Goal: Information Seeking & Learning: Learn about a topic

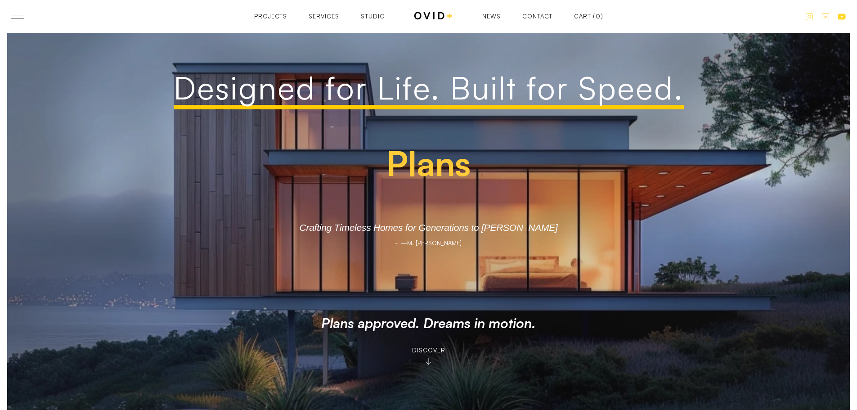
click at [332, 19] on div "Services" at bounding box center [324, 22] width 31 height 6
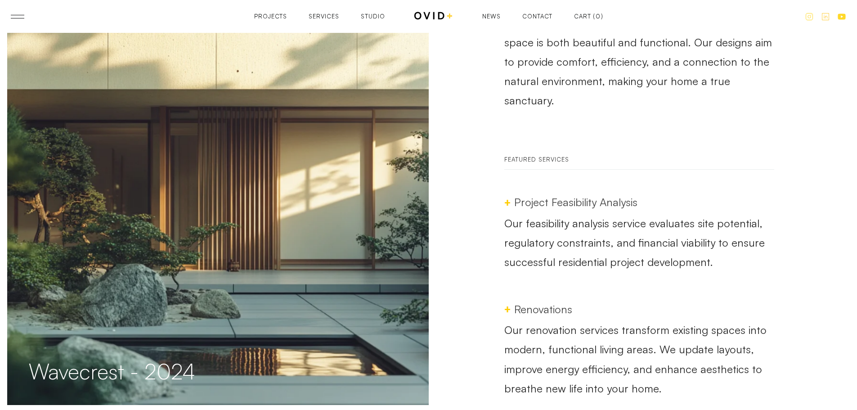
scroll to position [315, 0]
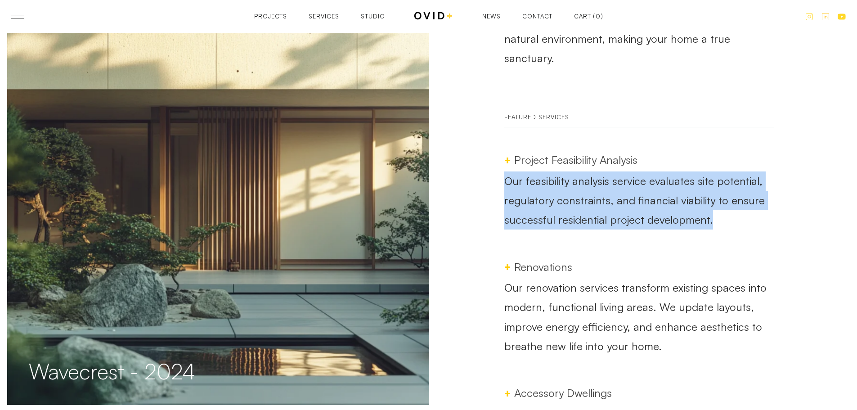
drag, startPoint x: 726, startPoint y: 202, endPoint x: 477, endPoint y: 162, distance: 252.1
click at [477, 162] on div "Fast Is a Craft “We move fast because we’ve done this before. Hundreds of permi…" at bounding box center [640, 119] width 422 height 840
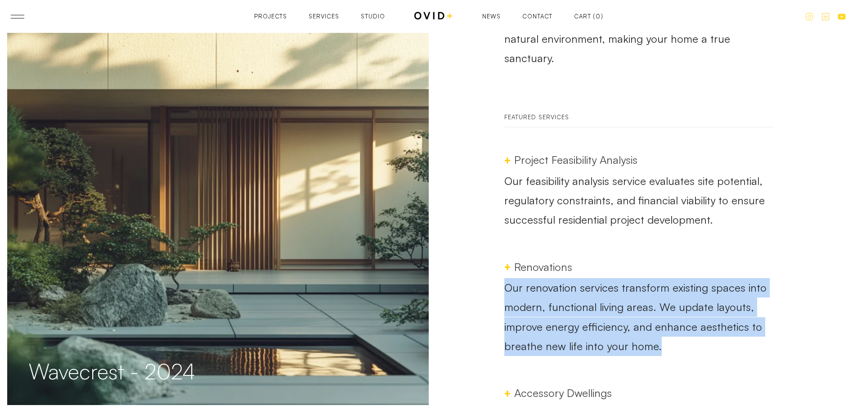
drag, startPoint x: 678, startPoint y: 336, endPoint x: 494, endPoint y: 270, distance: 195.4
click at [494, 270] on div "Fast Is a Craft “We move fast because we’ve done this before. Hundreds of permi…" at bounding box center [640, 119] width 422 height 840
click at [661, 320] on p "Our renovation services transform existing spaces into modern, functional livin…" at bounding box center [639, 317] width 270 height 78
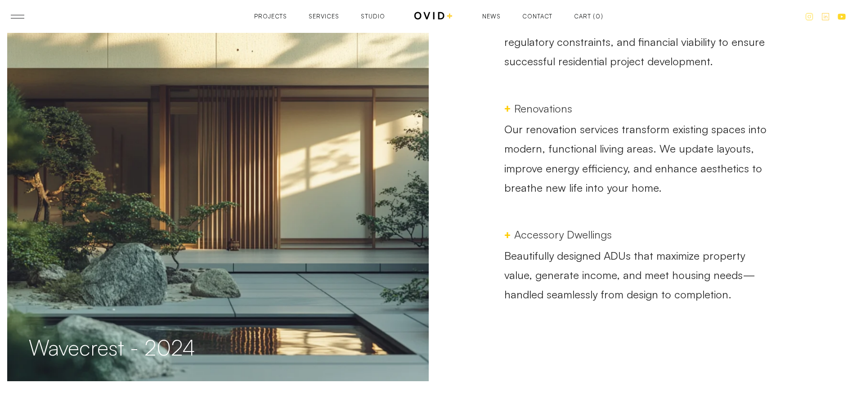
scroll to position [495, 0]
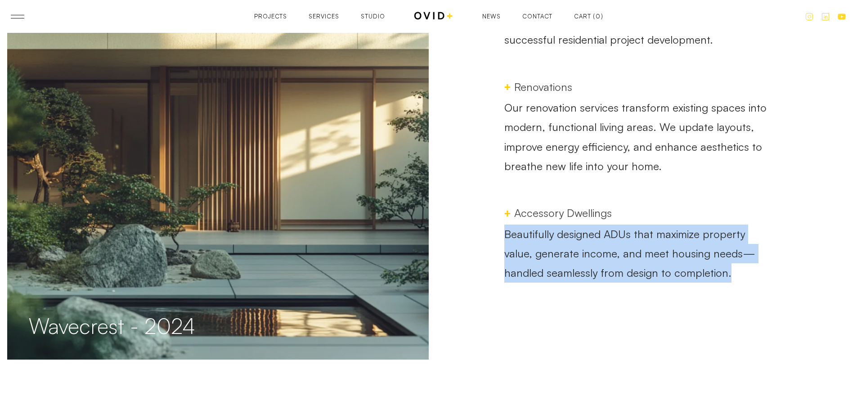
drag, startPoint x: 697, startPoint y: 258, endPoint x: 549, endPoint y: 234, distance: 149.0
click at [707, 250] on p "Beautifully designed ADUs that maximize property value, generate income, and me…" at bounding box center [639, 254] width 270 height 58
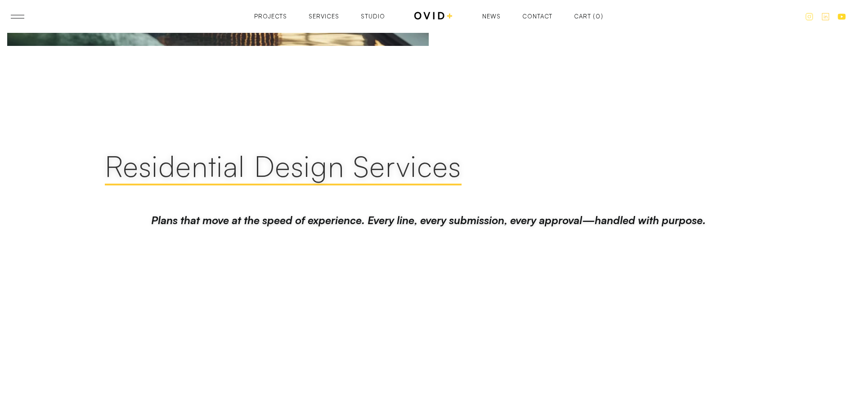
scroll to position [810, 0]
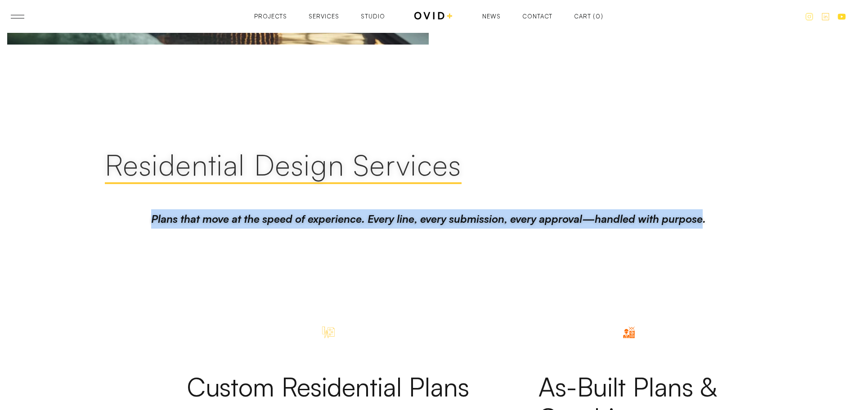
drag, startPoint x: 153, startPoint y: 200, endPoint x: 702, endPoint y: 236, distance: 551.1
click at [702, 236] on div "Residential Design Services Plans that move at the speed of experience. Every l…" at bounding box center [429, 196] width 648 height 142
click at [462, 225] on div "Residential Design Services Plans that move at the speed of experience. Every l…" at bounding box center [429, 196] width 648 height 142
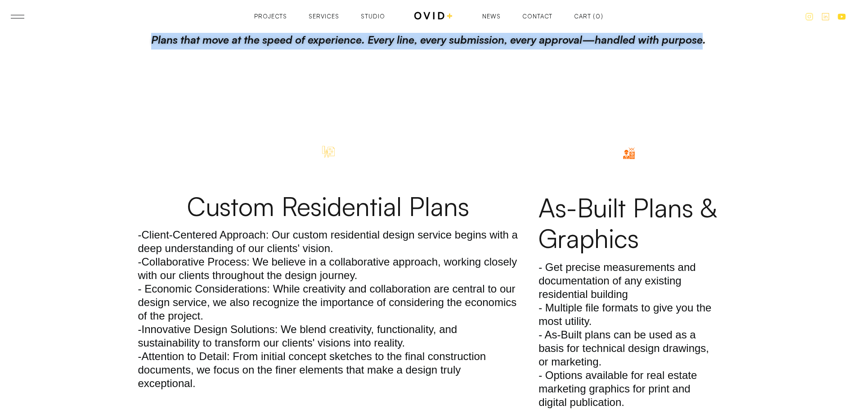
scroll to position [990, 0]
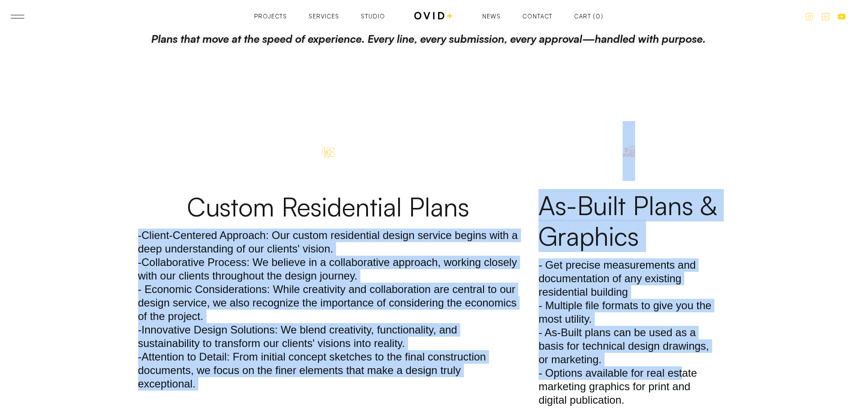
drag, startPoint x: 139, startPoint y: 213, endPoint x: 690, endPoint y: 340, distance: 566.1
click at [693, 336] on p "- Get precise measurements and documentation of any existing residential buildi…" at bounding box center [629, 332] width 180 height 148
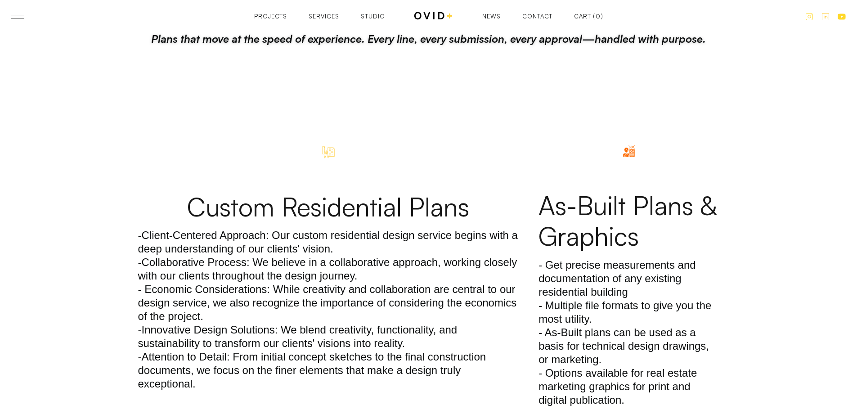
click at [692, 360] on p "- Get precise measurements and documentation of any existing residential buildi…" at bounding box center [629, 332] width 180 height 148
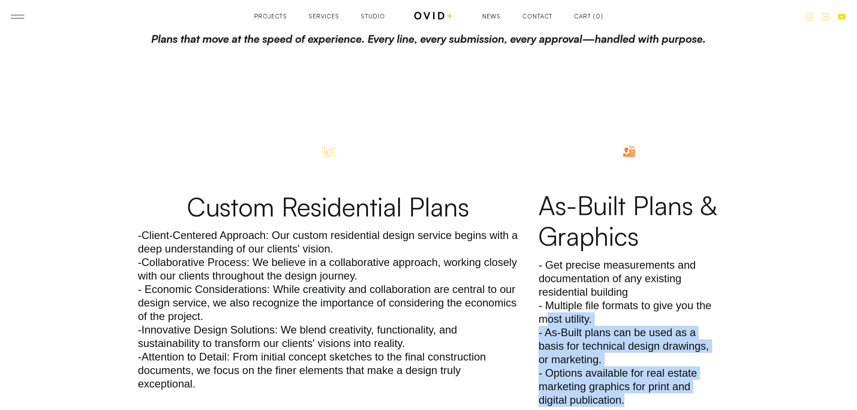
drag, startPoint x: 662, startPoint y: 392, endPoint x: 510, endPoint y: 302, distance: 177.3
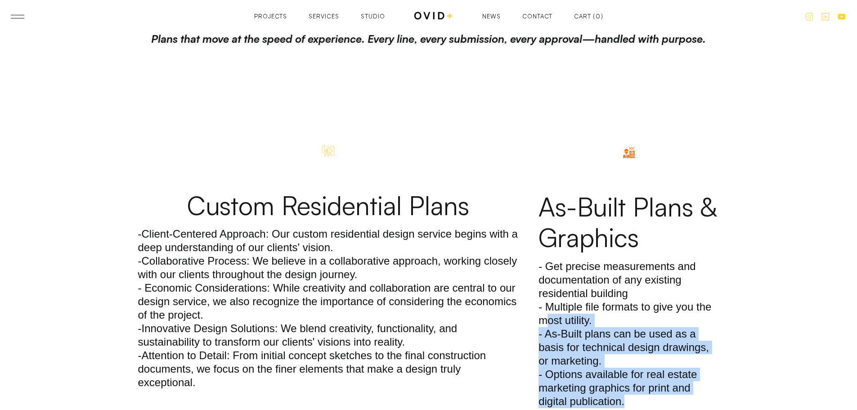
click at [548, 296] on div "As-Built Plans & Graphics - Get precise measurements and documentation of any e…" at bounding box center [628, 266] width 189 height 301
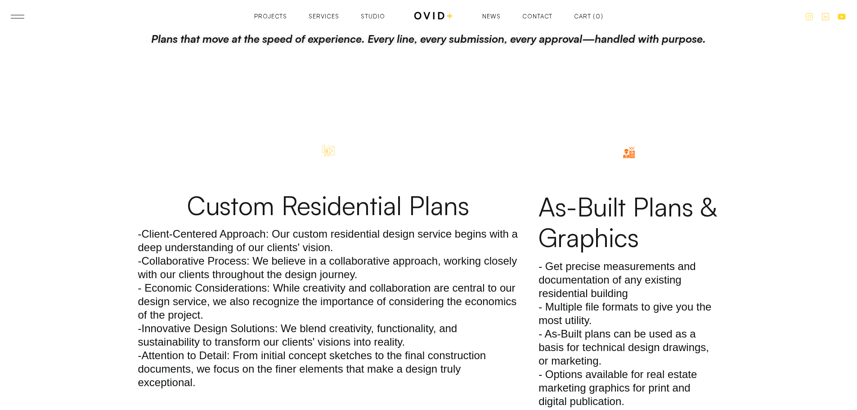
click at [503, 314] on p "-Client-Centered Approach: Our custom residential design service begins with a …" at bounding box center [328, 308] width 381 height 162
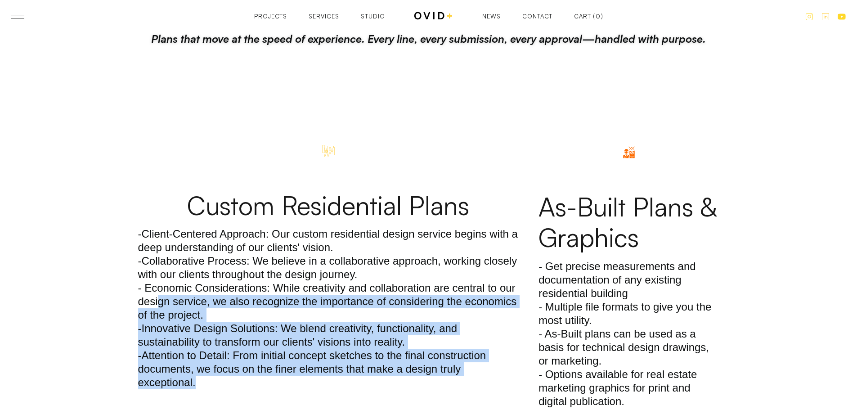
drag, startPoint x: 294, startPoint y: 364, endPoint x: 159, endPoint y: 282, distance: 157.9
click at [159, 282] on p "-Client-Centered Approach: Our custom residential design service begins with a …" at bounding box center [328, 308] width 381 height 162
click at [316, 355] on p "-Client-Centered Approach: Our custom residential design service begins with a …" at bounding box center [328, 308] width 381 height 162
click at [301, 365] on p "-Client-Centered Approach: Our custom residential design service begins with a …" at bounding box center [328, 308] width 381 height 162
click at [229, 349] on p "-Client-Centered Approach: Our custom residential design service begins with a …" at bounding box center [328, 308] width 381 height 162
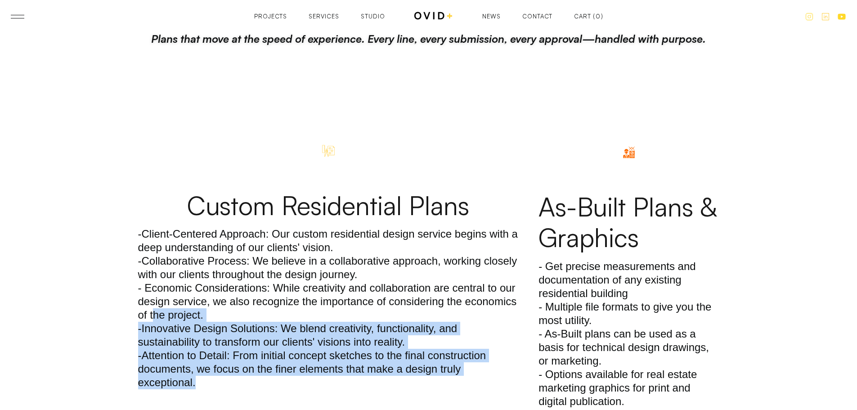
drag, startPoint x: 211, startPoint y: 362, endPoint x: 156, endPoint y: 292, distance: 89.3
click at [156, 292] on p "-Client-Centered Approach: Our custom residential design service begins with a …" at bounding box center [328, 308] width 381 height 162
click at [283, 367] on p "-Client-Centered Approach: Our custom residential design service begins with a …" at bounding box center [328, 308] width 381 height 162
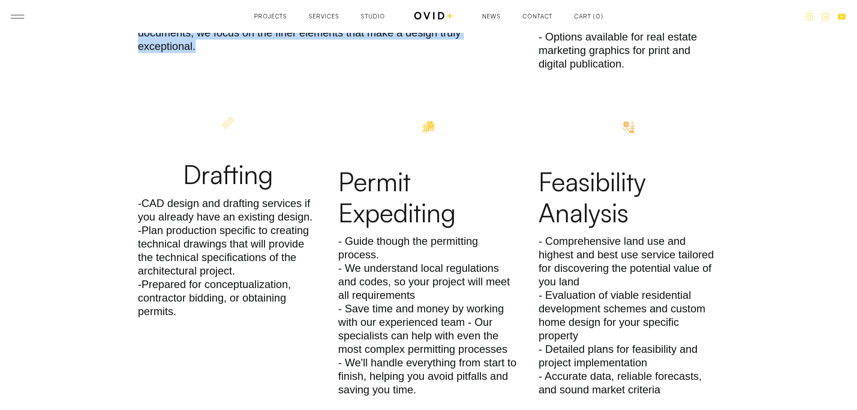
scroll to position [1350, 0]
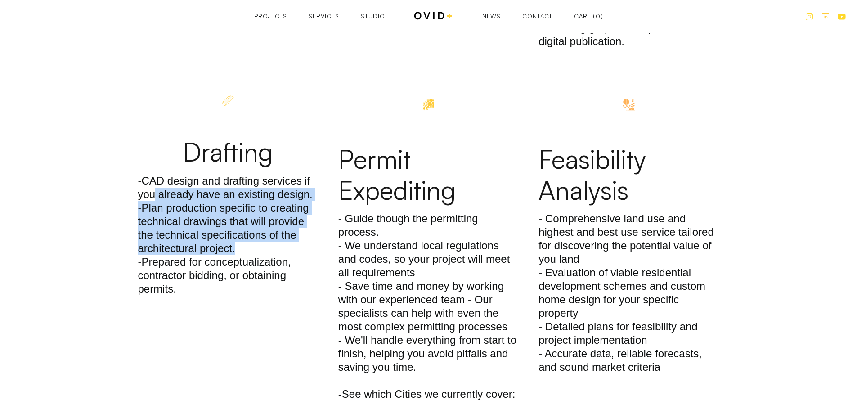
drag, startPoint x: 247, startPoint y: 236, endPoint x: 149, endPoint y: 195, distance: 105.9
click at [153, 181] on p "-CAD design and drafting services if you already have an existing design. -Plan…" at bounding box center [228, 234] width 180 height 121
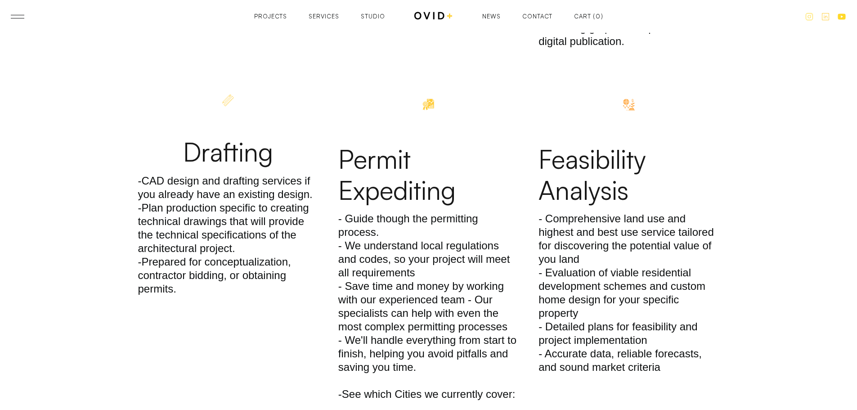
click at [193, 262] on p "-CAD design and drafting services if you already have an existing design. -Plan…" at bounding box center [228, 234] width 180 height 121
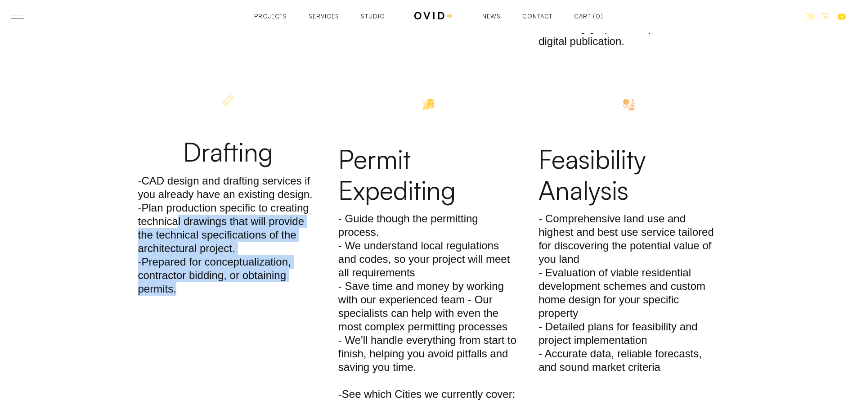
drag, startPoint x: 193, startPoint y: 274, endPoint x: 179, endPoint y: 199, distance: 76.0
click at [179, 199] on p "-CAD design and drafting services if you already have an existing design. -Plan…" at bounding box center [228, 234] width 180 height 121
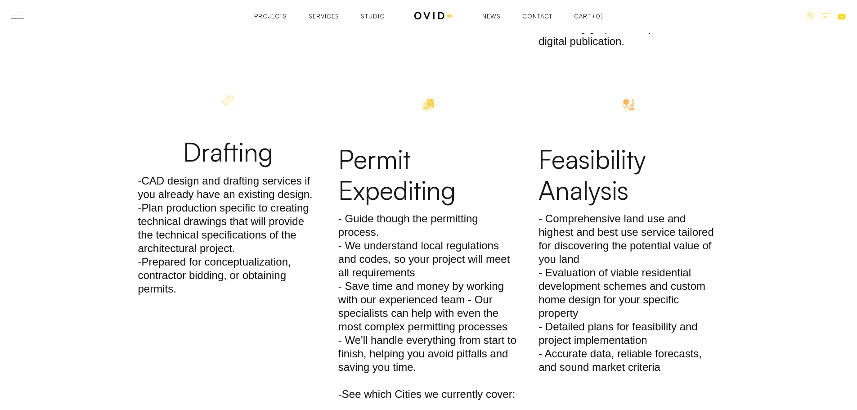
drag, startPoint x: 235, startPoint y: 185, endPoint x: 237, endPoint y: 180, distance: 5.6
click at [237, 184] on p "-CAD design and drafting services if you already have an existing design. -Plan…" at bounding box center [228, 234] width 180 height 121
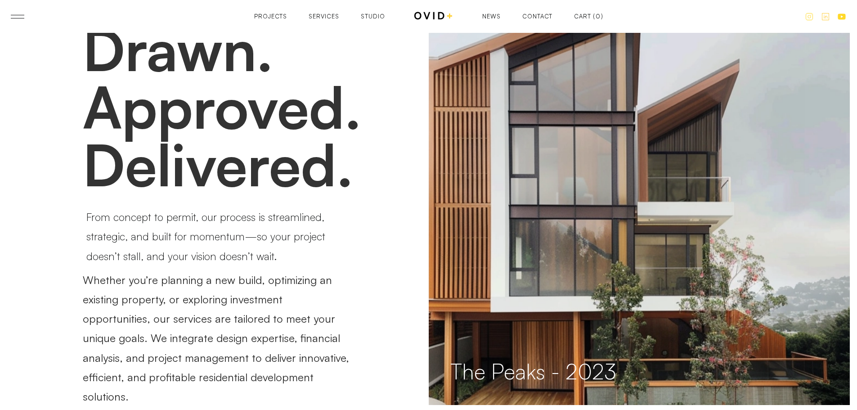
scroll to position [2025, 0]
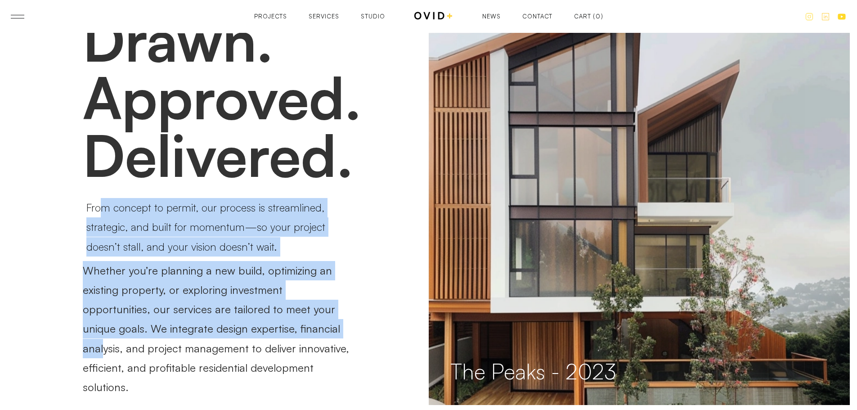
drag, startPoint x: 102, startPoint y: 191, endPoint x: 275, endPoint y: 308, distance: 209.1
click at [271, 306] on div "Drawn. Approved. Delivered. From concept to permit, our process is streamlined,…" at bounding box center [218, 400] width 270 height 792
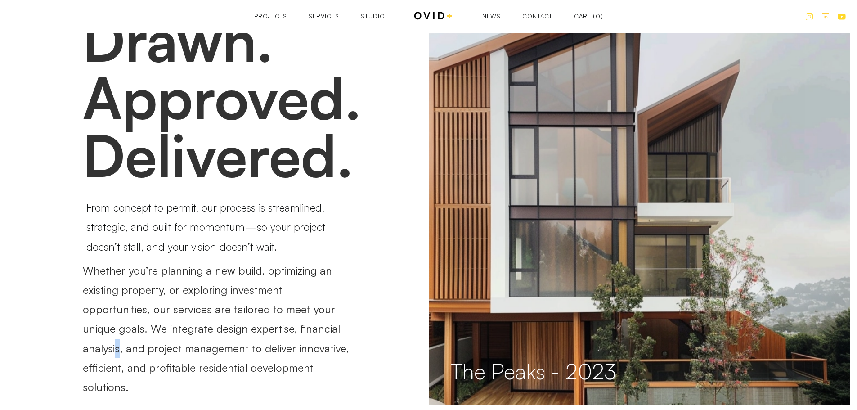
click at [287, 311] on p "Whether you’re planning a new build, optimizing an existing property, or explor…" at bounding box center [218, 329] width 270 height 136
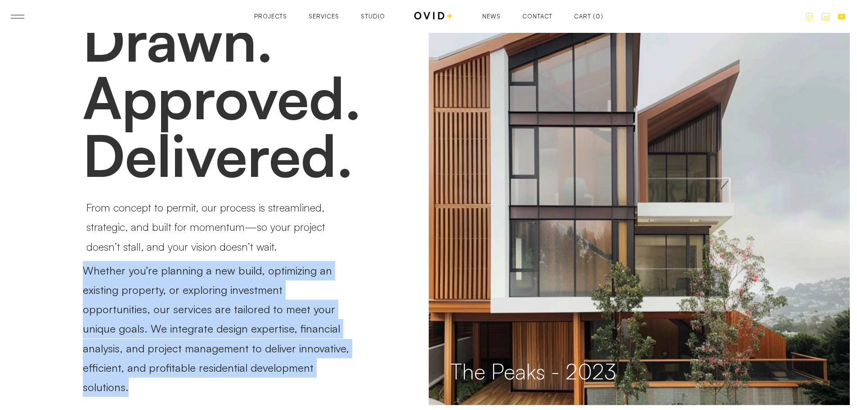
drag, startPoint x: 307, startPoint y: 355, endPoint x: 299, endPoint y: 235, distance: 120.9
click at [299, 235] on div "Drawn. Approved. Delivered. From concept to permit, our process is streamlined,…" at bounding box center [218, 400] width 270 height 792
click at [336, 351] on p "Whether you’re planning a new build, optimizing an existing property, or explor…" at bounding box center [218, 329] width 270 height 136
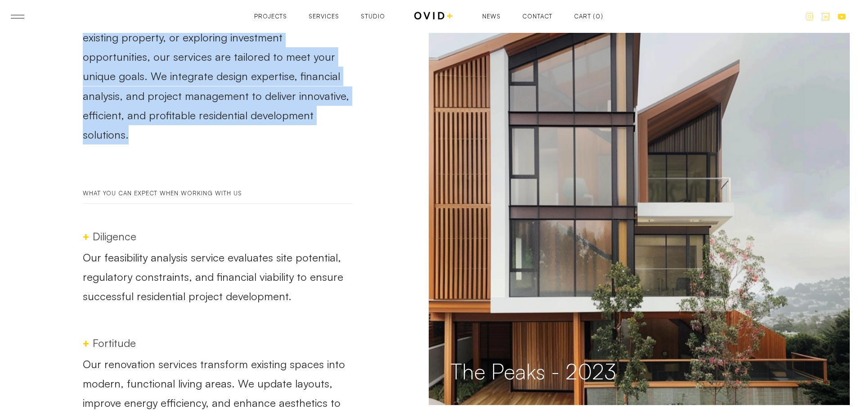
scroll to position [2295, 0]
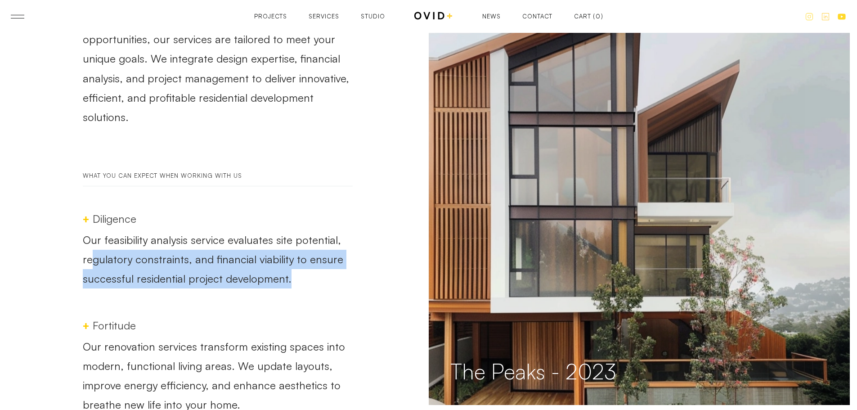
drag, startPoint x: 313, startPoint y: 234, endPoint x: 95, endPoint y: 221, distance: 218.6
click at [95, 230] on p "Our feasibility analysis service evaluates site potential, regulatory constrain…" at bounding box center [218, 259] width 270 height 58
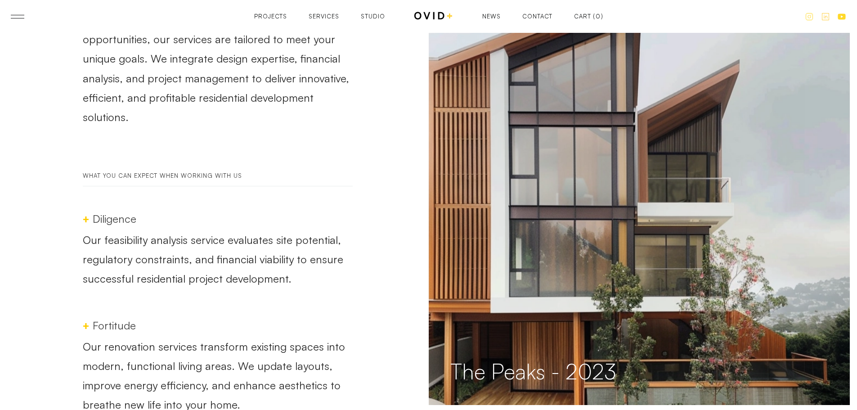
click at [181, 337] on p "Our renovation services transform existing spaces into modern, functional livin…" at bounding box center [218, 376] width 270 height 78
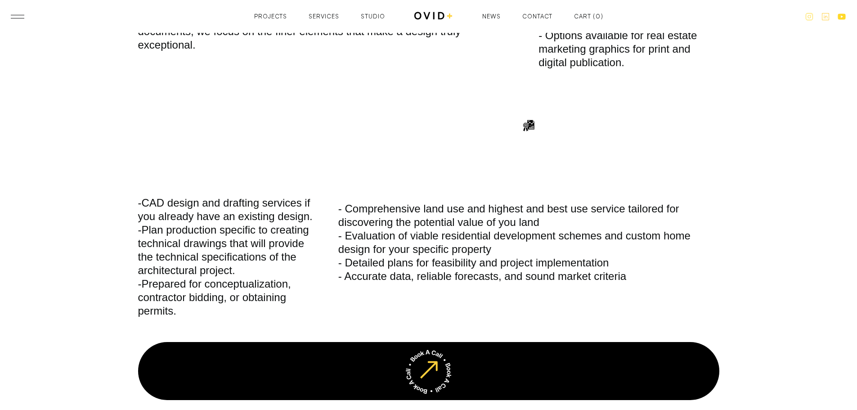
scroll to position [3420, 0]
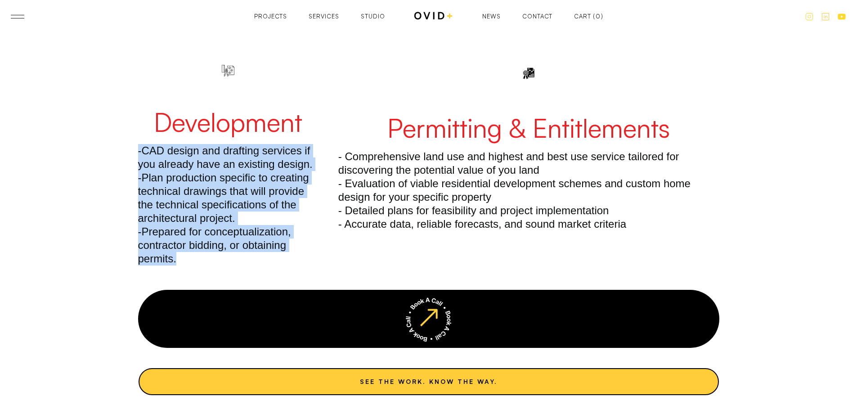
drag, startPoint x: 244, startPoint y: 214, endPoint x: 128, endPoint y: 117, distance: 150.5
click at [128, 117] on div "Proforma Modeling -Client-Centered Approach: Our custom residential design serv…" at bounding box center [429, 61] width 648 height 733
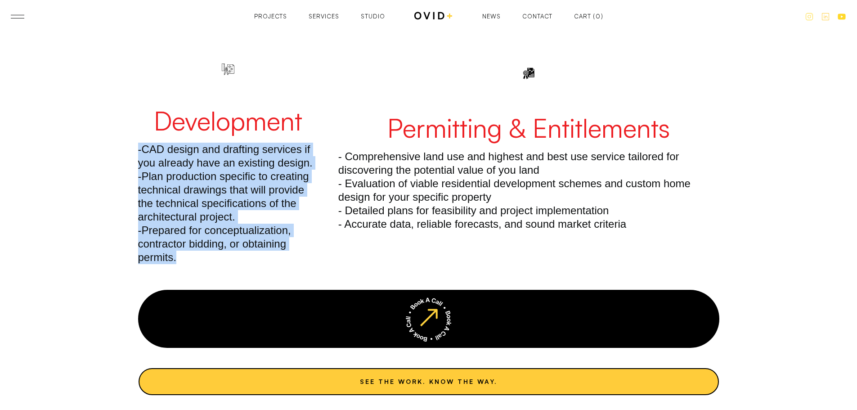
click at [310, 205] on p "-CAD design and drafting services if you already have an existing design. -Plan…" at bounding box center [228, 203] width 180 height 121
